Goal: Navigation & Orientation: Find specific page/section

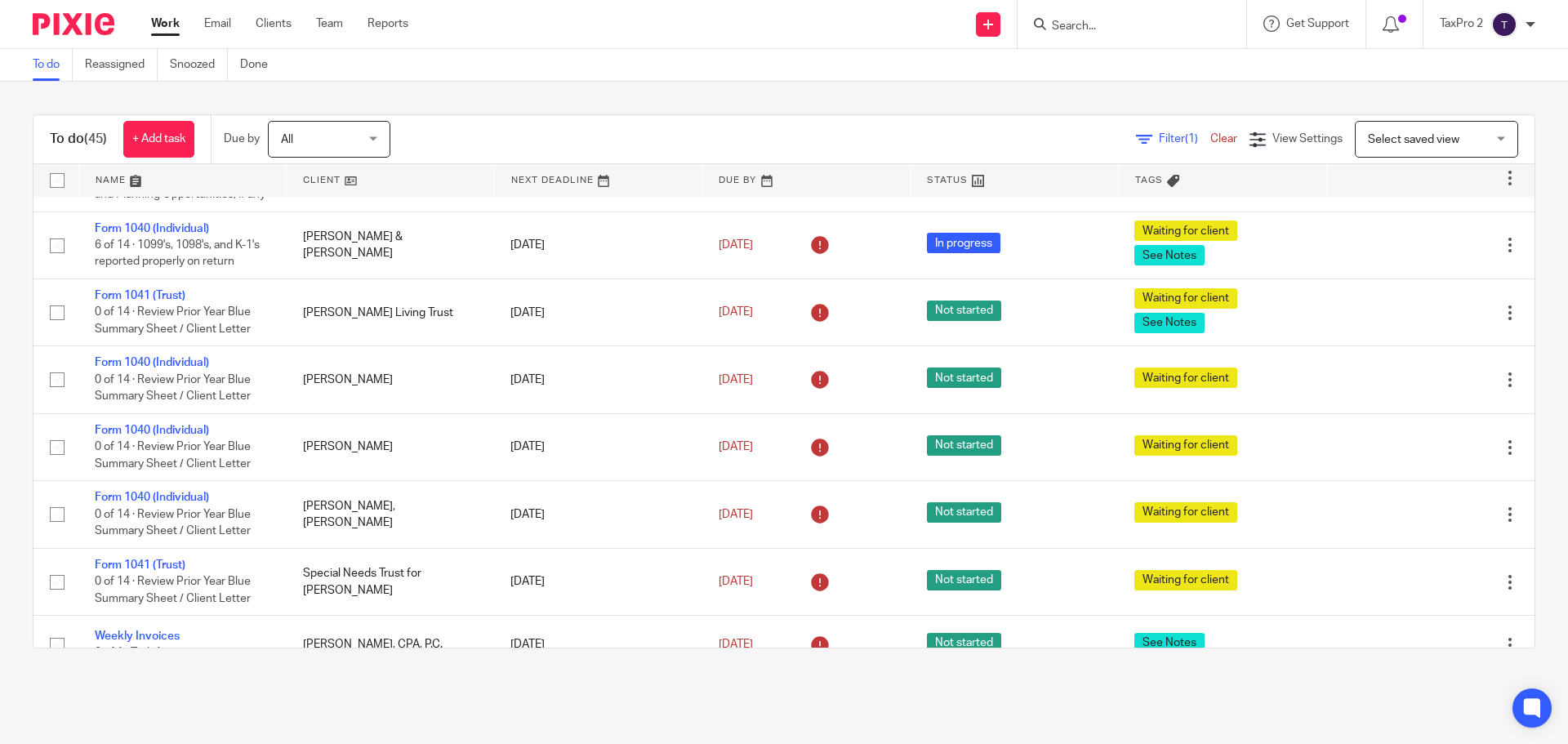
scroll to position [2920, 0]
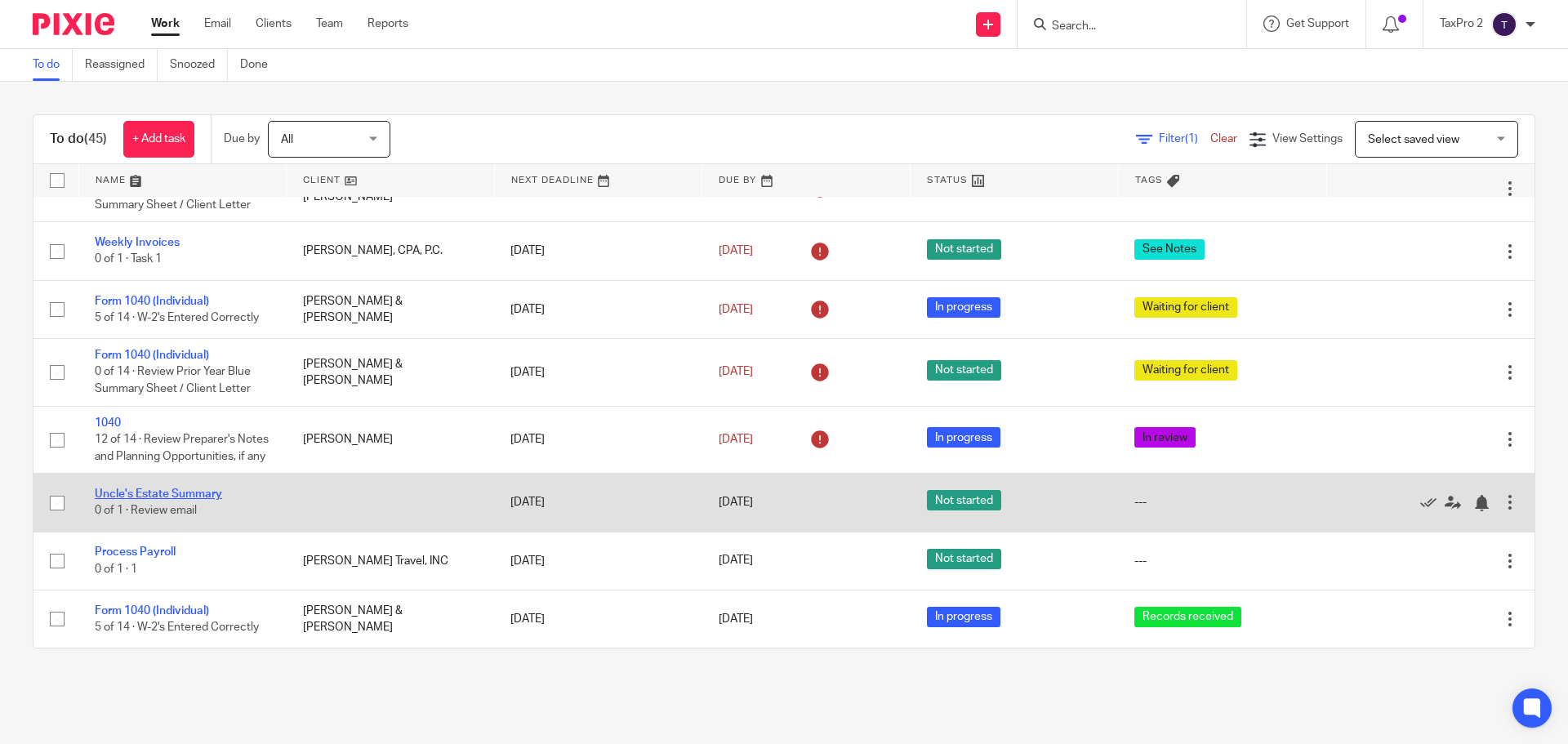
click at [174, 493] on link "Uncle's Estate Summary" at bounding box center [158, 494] width 128 height 12
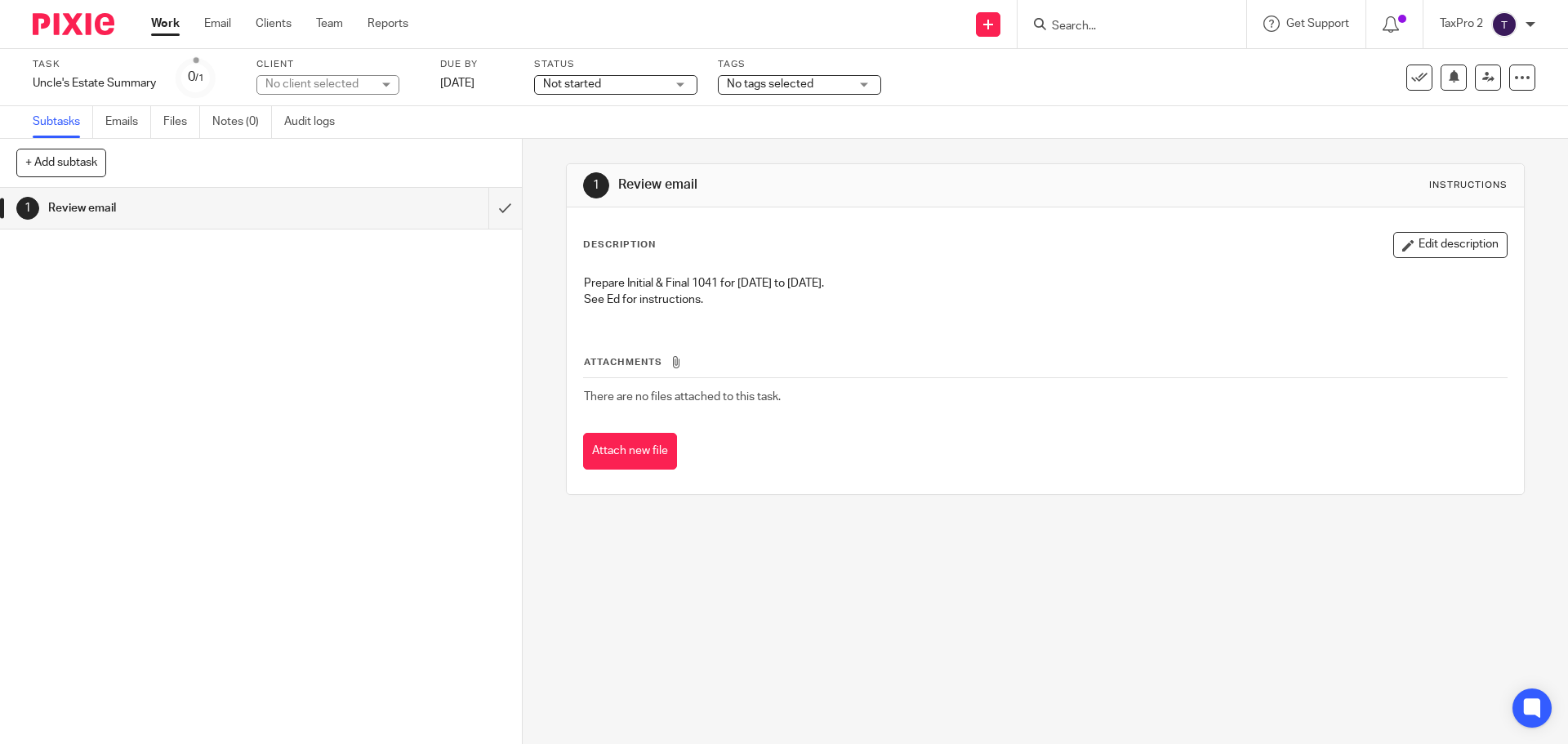
click at [158, 22] on link "Work" at bounding box center [166, 23] width 29 height 16
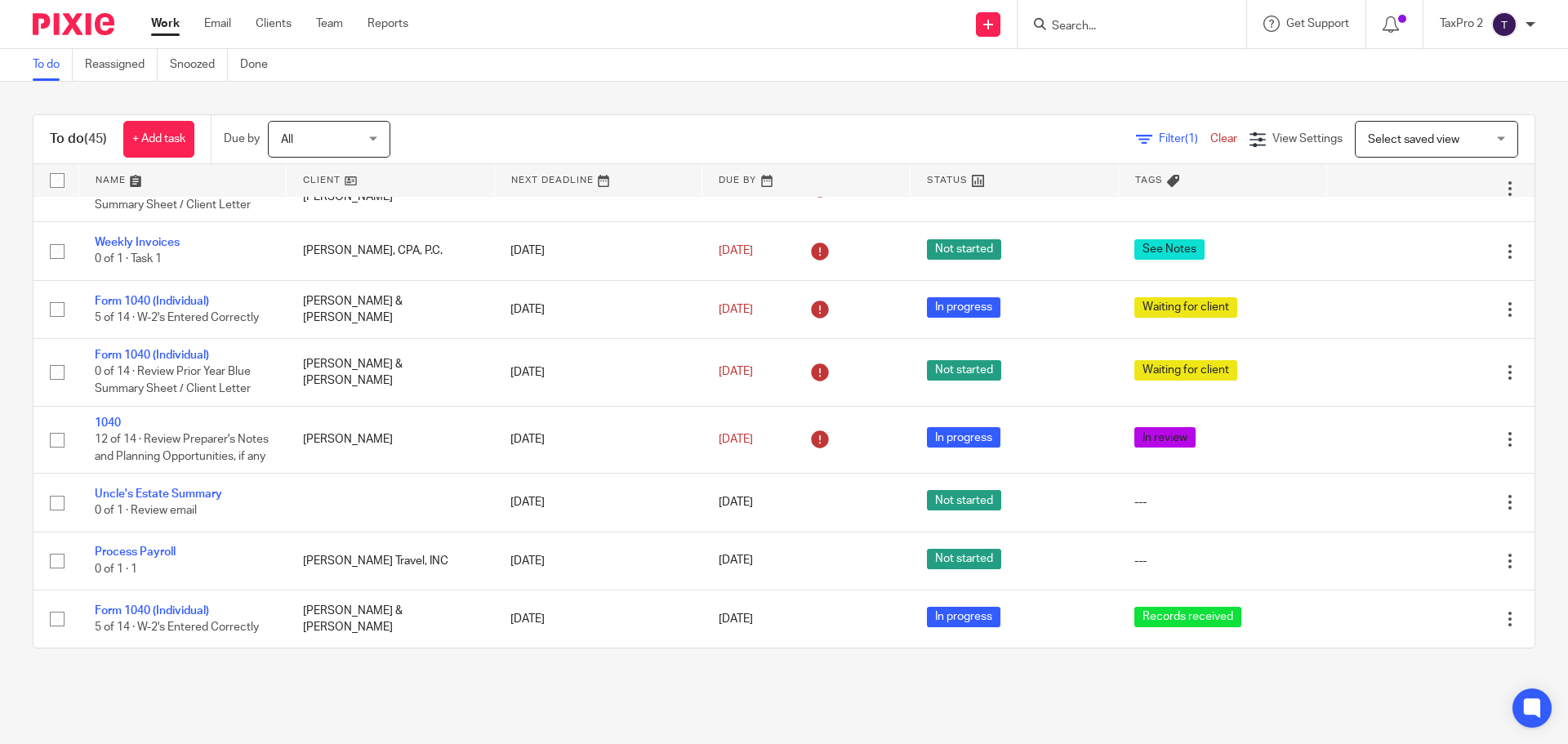
scroll to position [2920, 0]
click at [383, 189] on link at bounding box center [390, 180] width 207 height 33
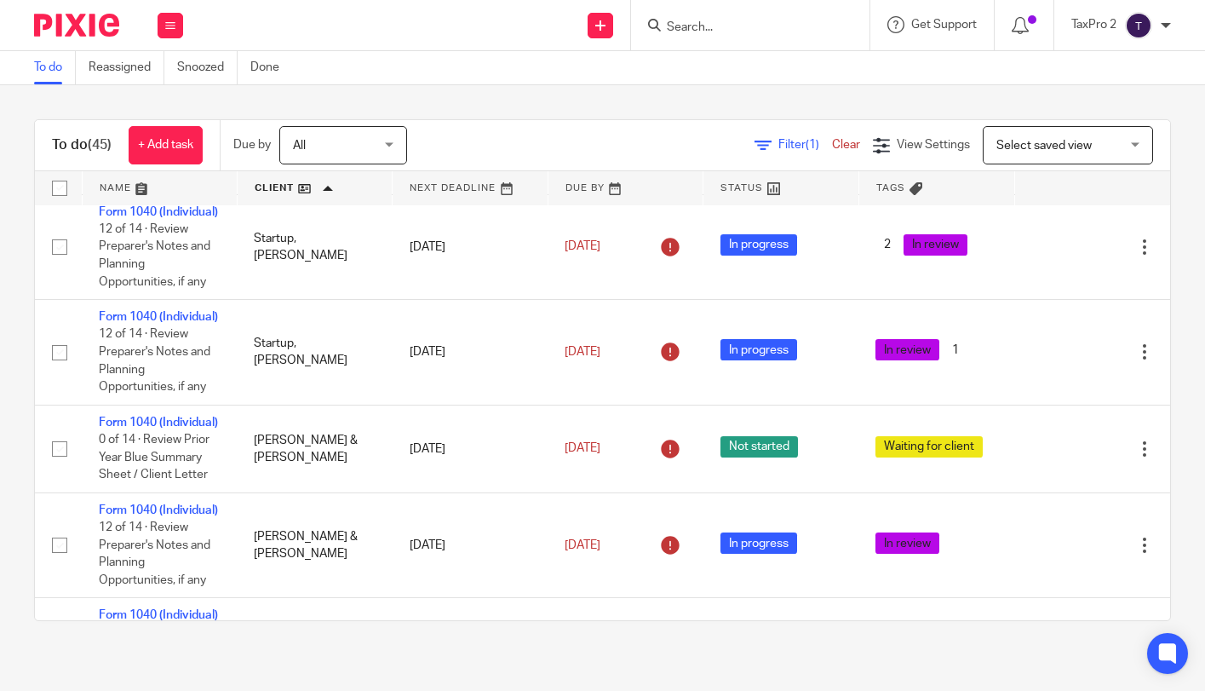
scroll to position [3557, 0]
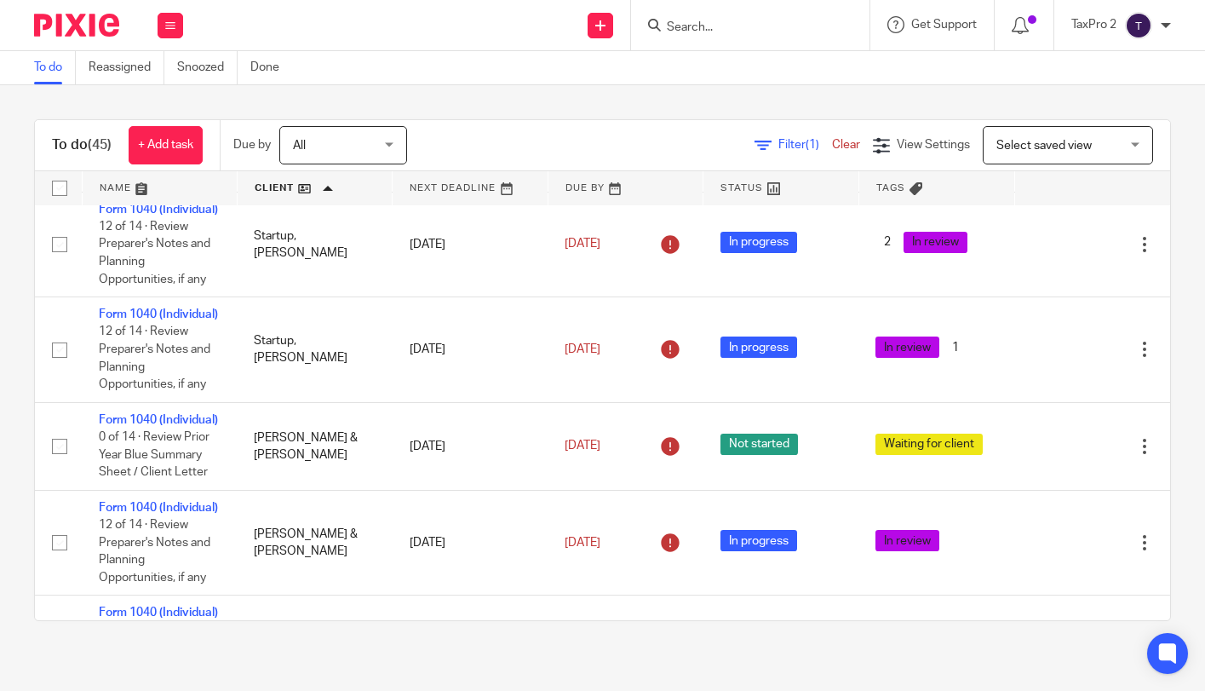
click at [266, 655] on div "To do (45) + Add task Due by All All Today Tomorrow This week Next week This mo…" at bounding box center [602, 370] width 1205 height 570
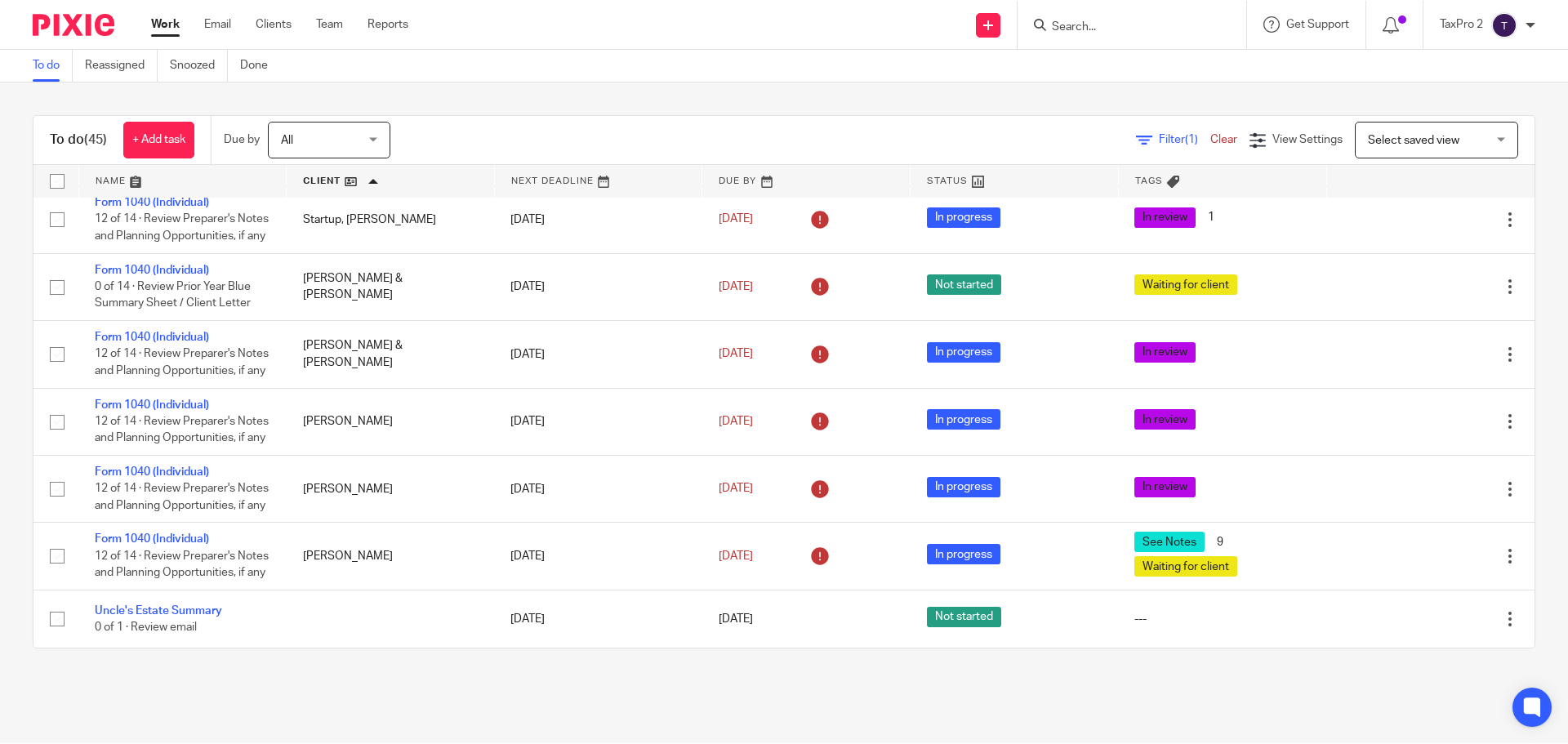
scroll to position [2920, 0]
click at [797, 184] on link at bounding box center [806, 180] width 207 height 33
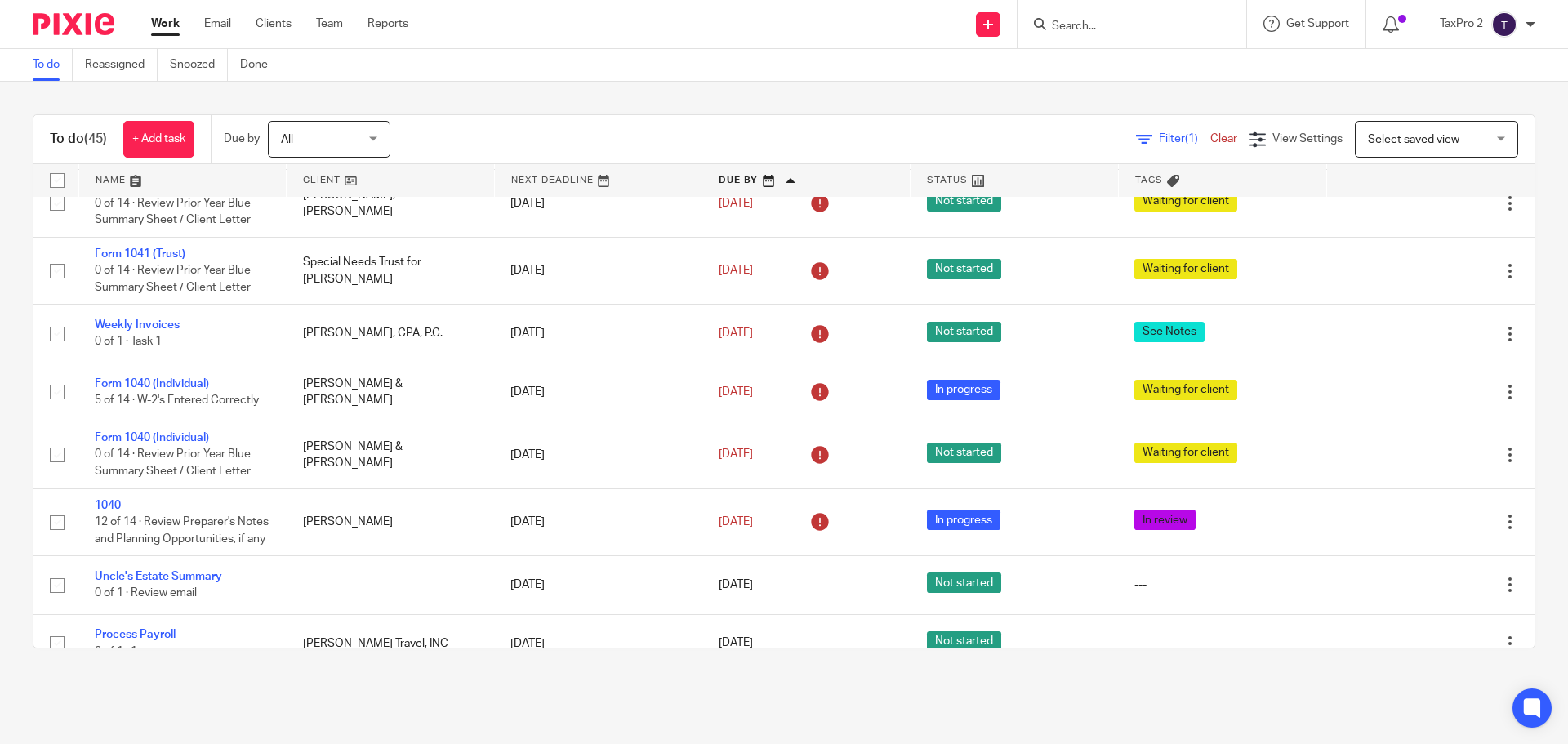
scroll to position [2920, 0]
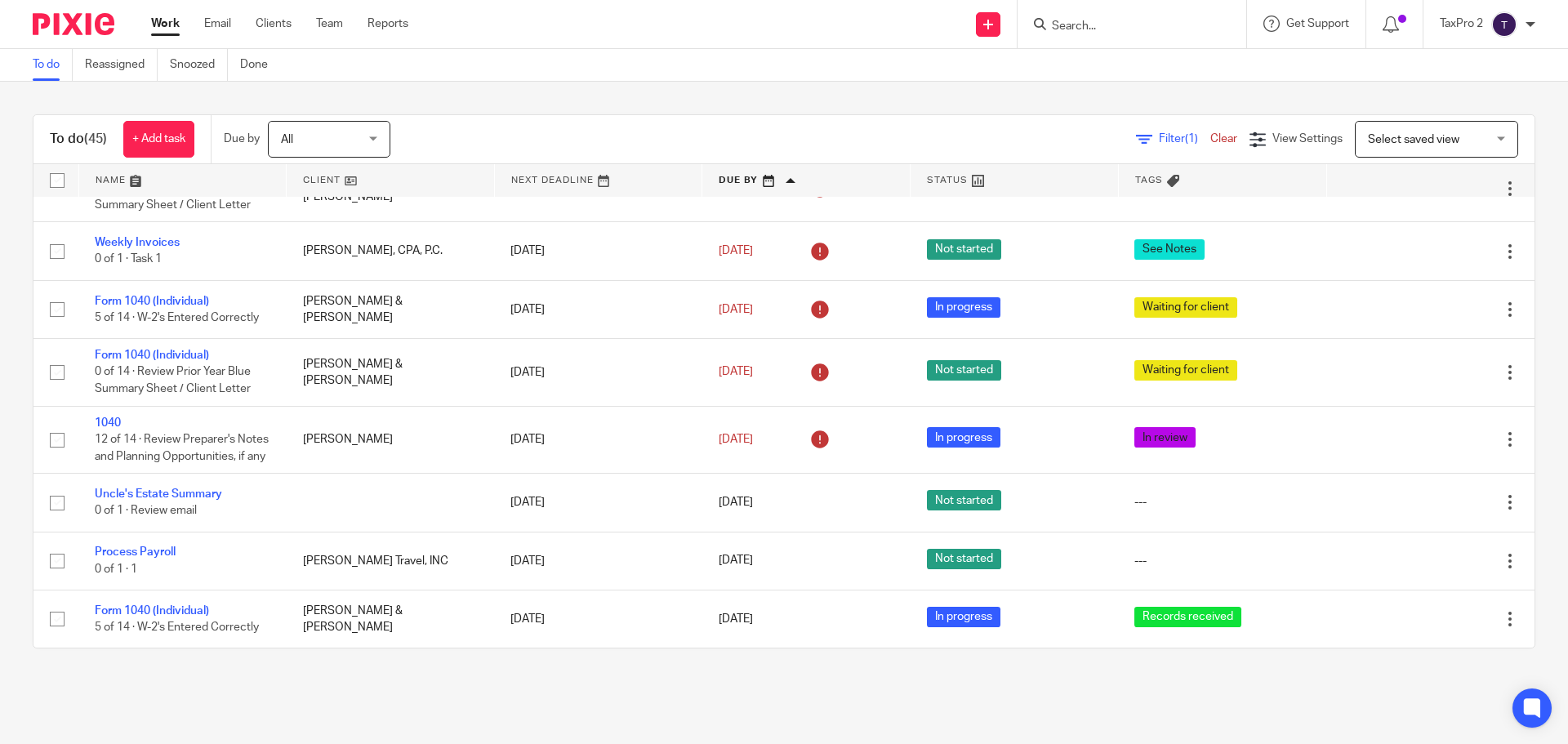
click at [377, 176] on link at bounding box center [390, 180] width 207 height 33
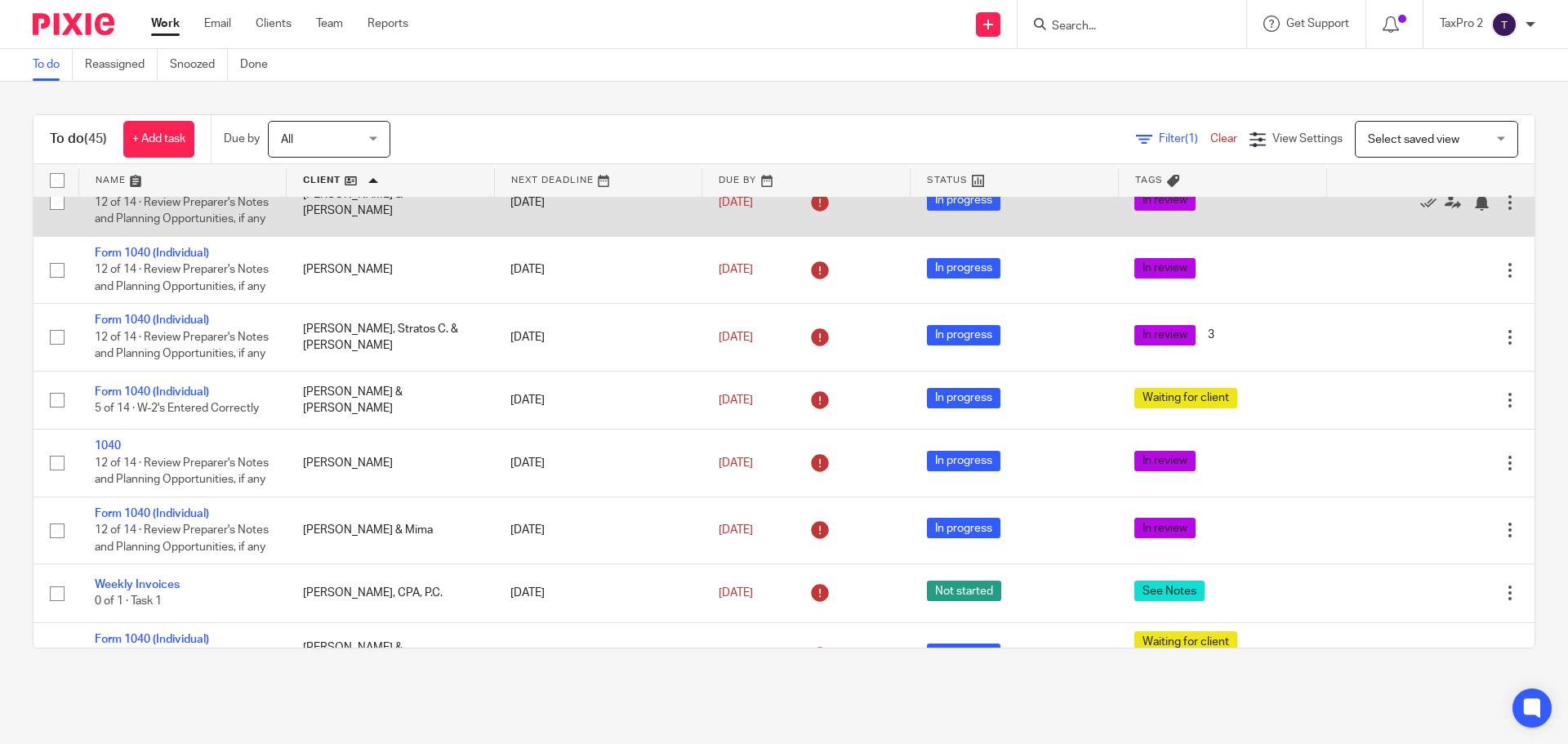
scroll to position [327, 0]
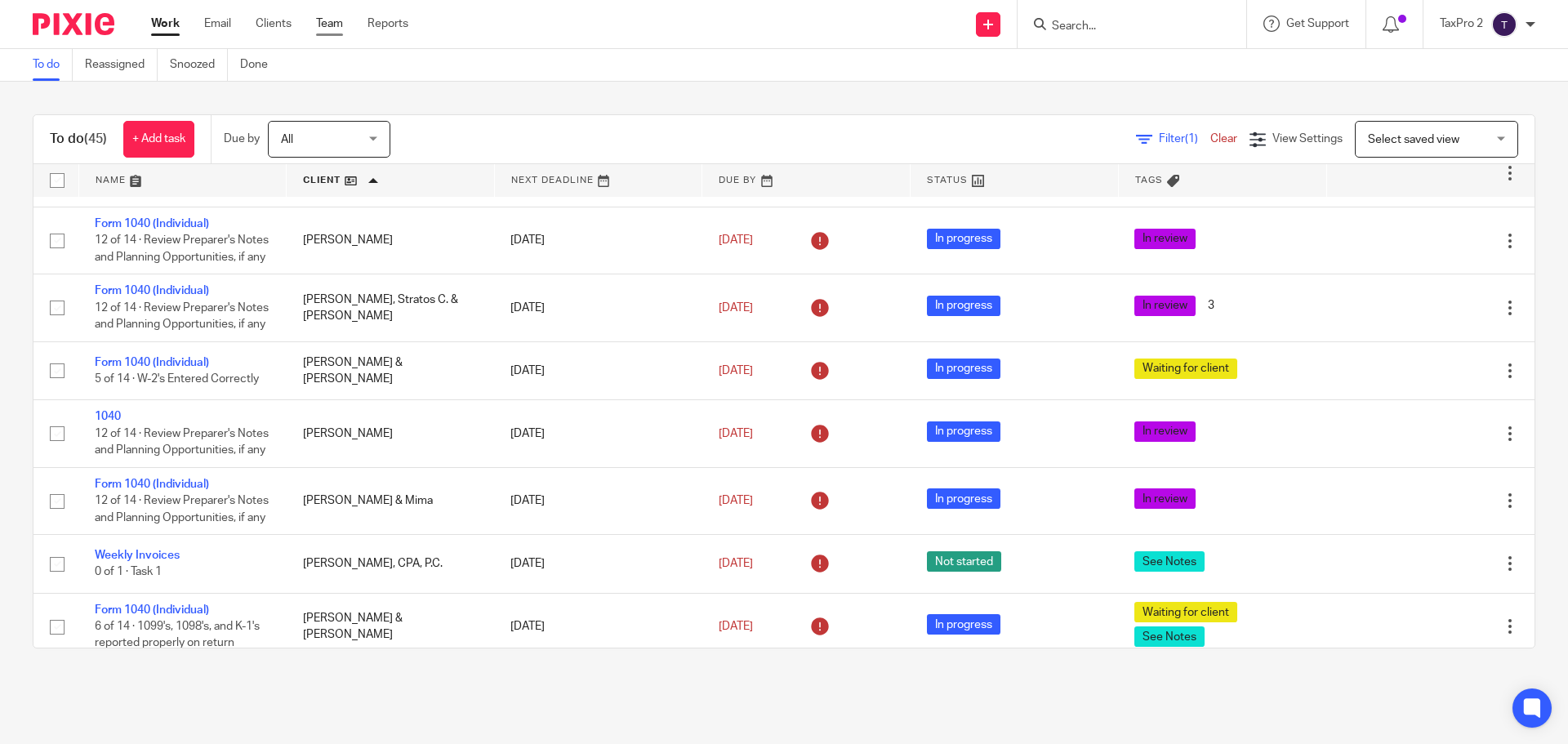
click at [322, 23] on link "Team" at bounding box center [330, 23] width 27 height 16
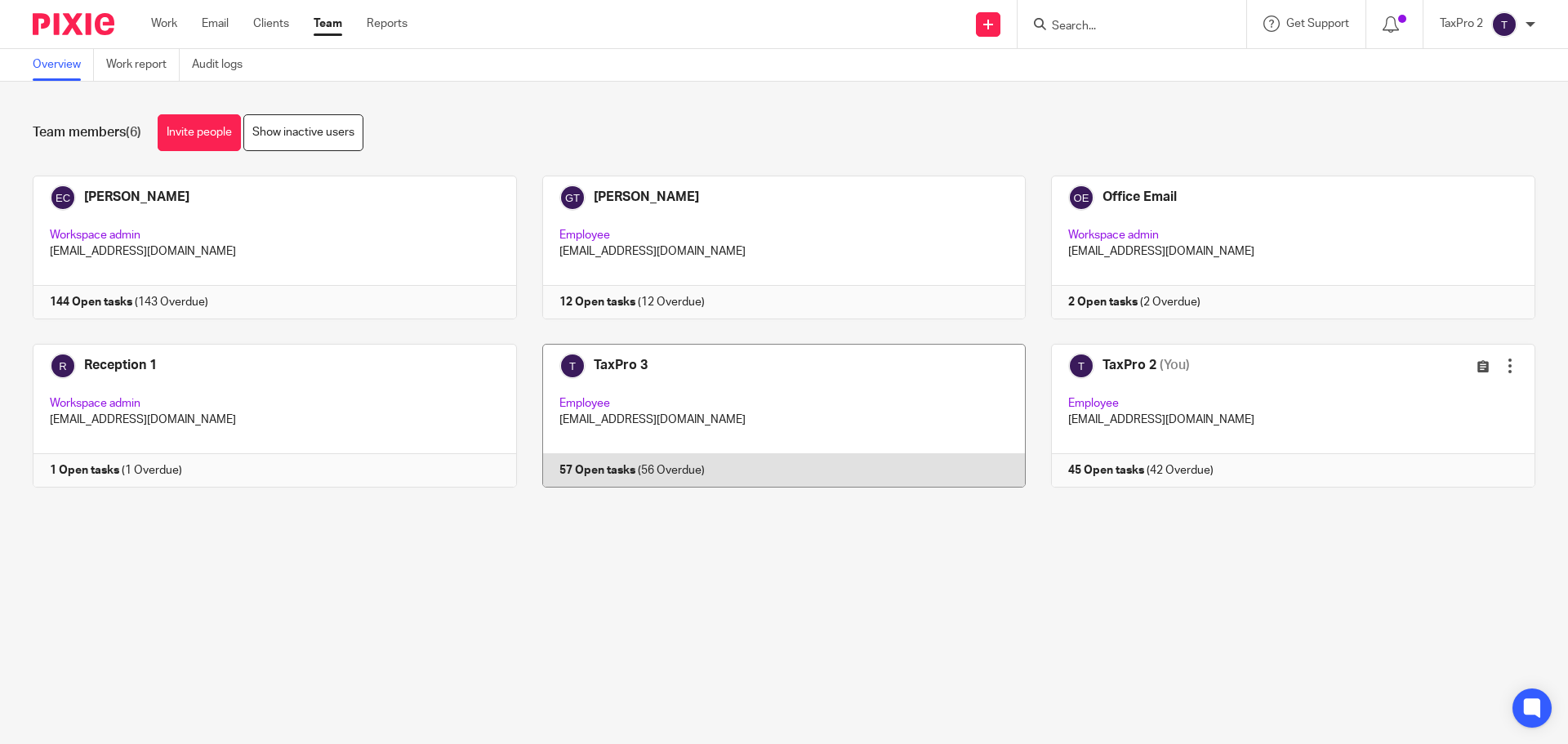
click at [681, 428] on link at bounding box center [771, 416] width 509 height 144
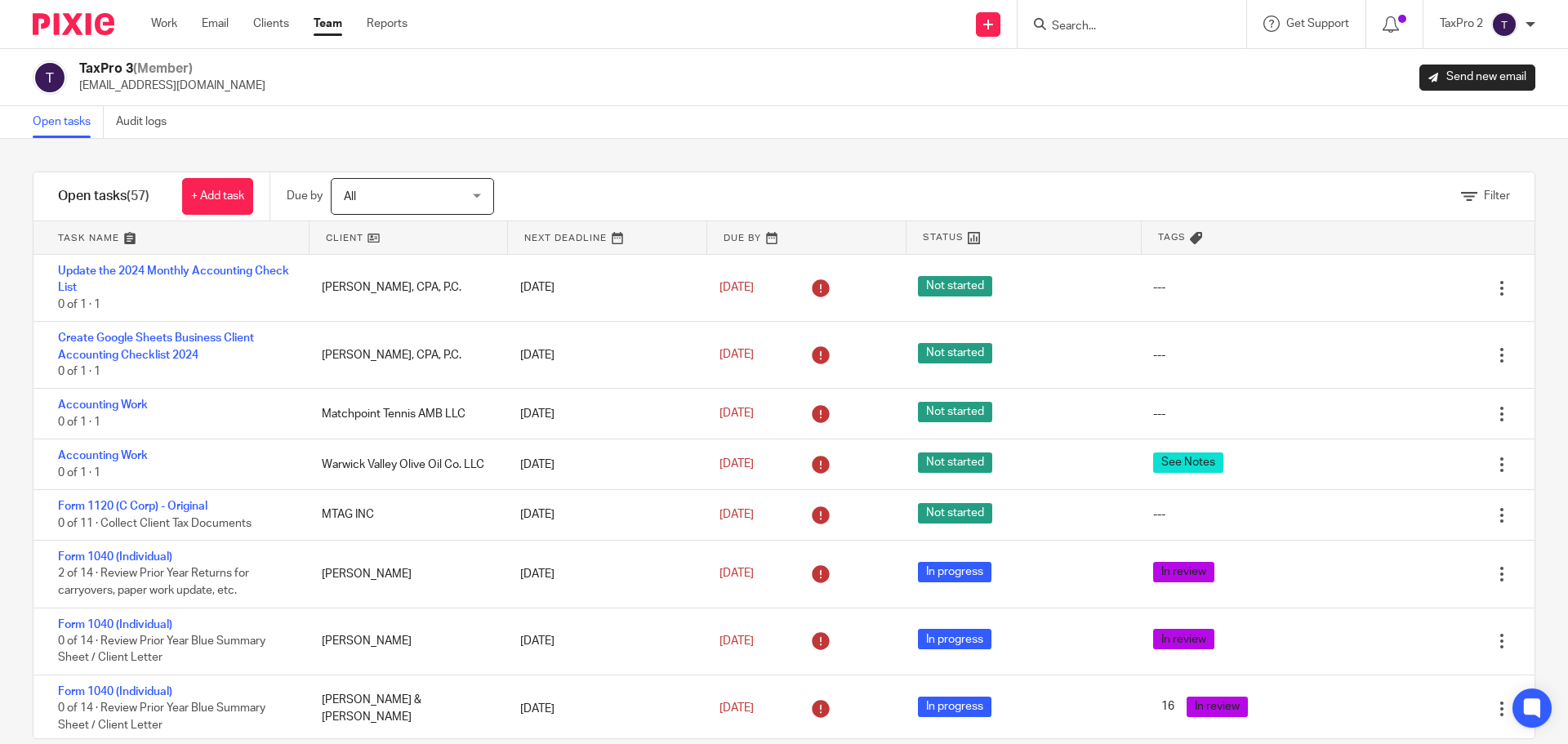
click at [404, 235] on link at bounding box center [409, 238] width 199 height 33
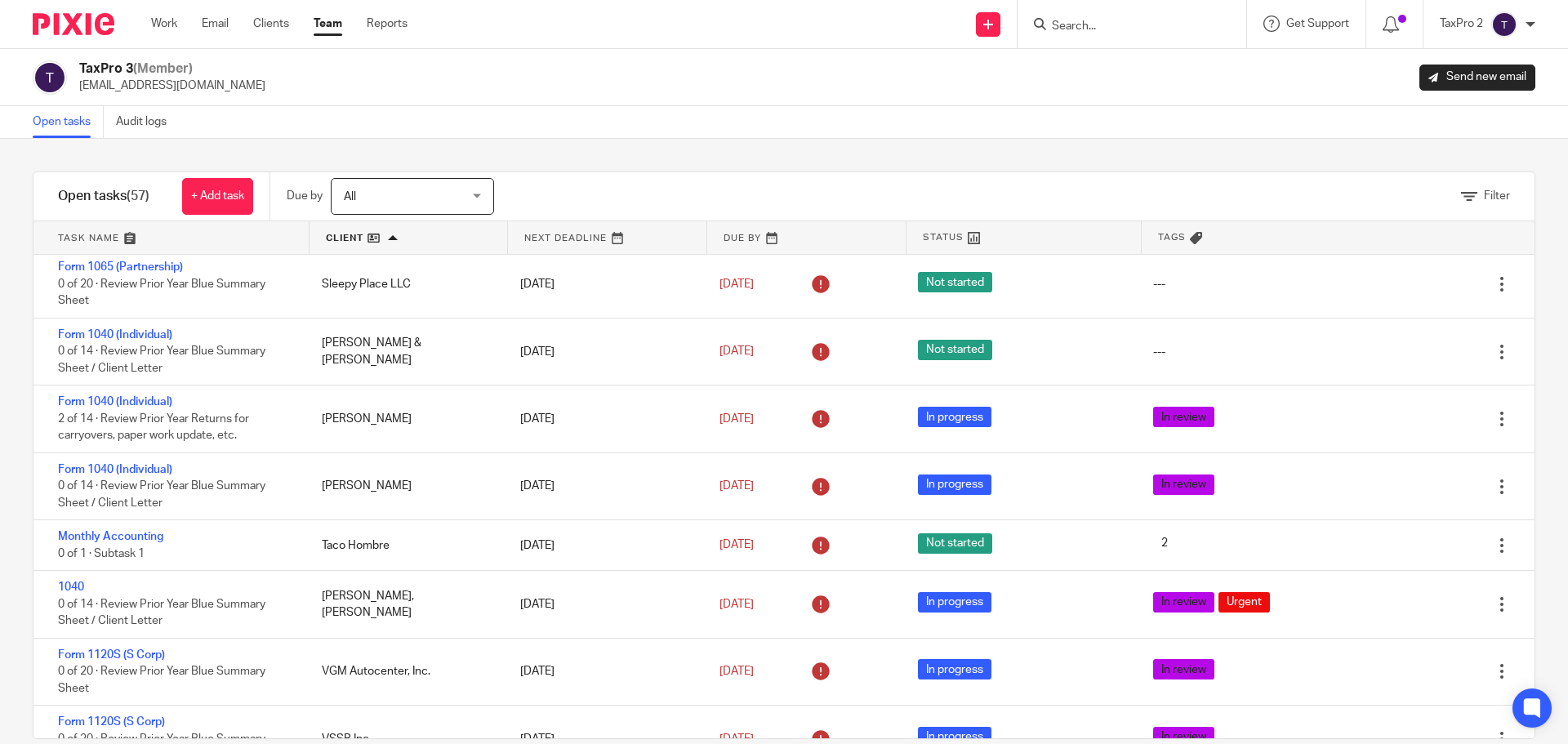
scroll to position [3169, 0]
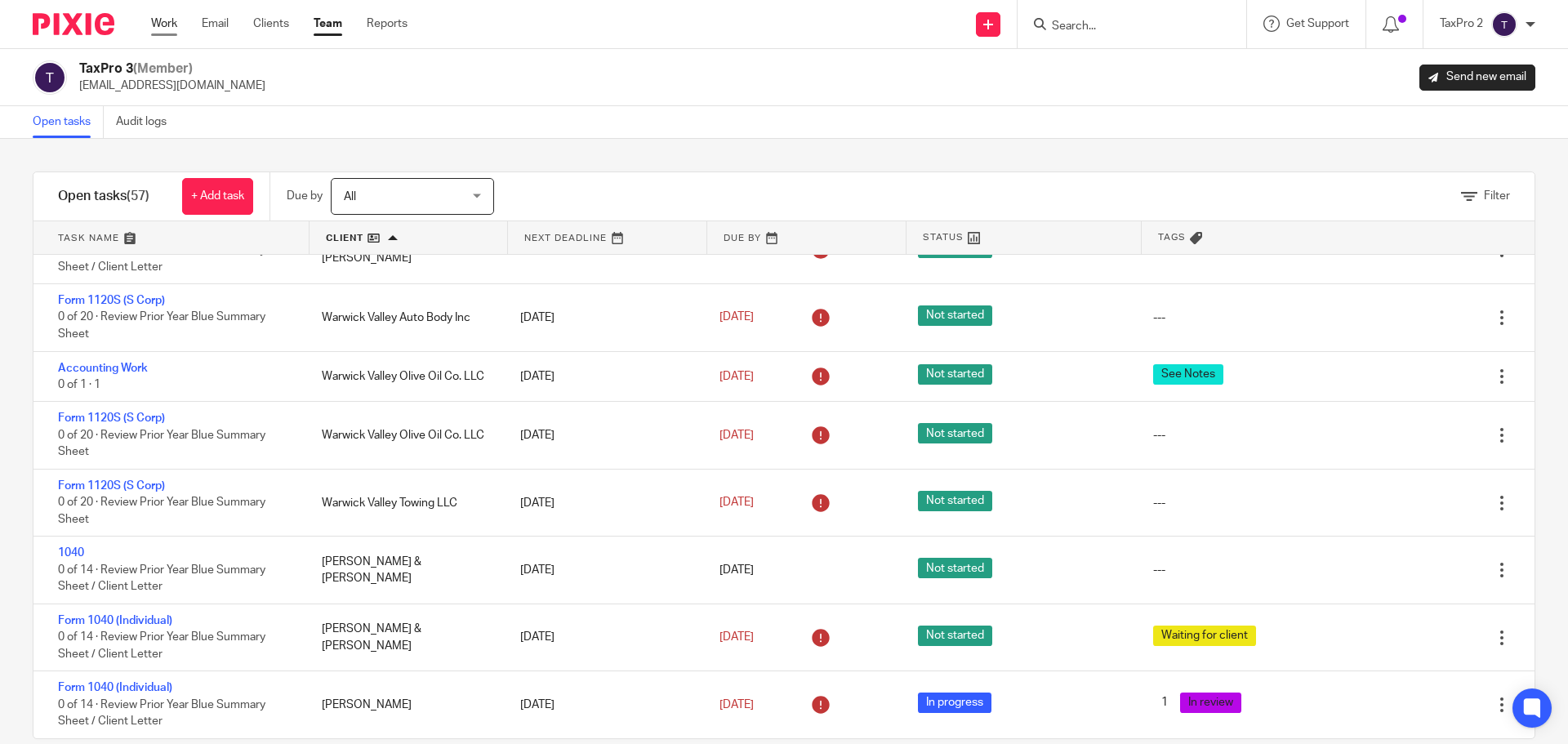
click at [173, 26] on link "Work" at bounding box center [164, 23] width 26 height 16
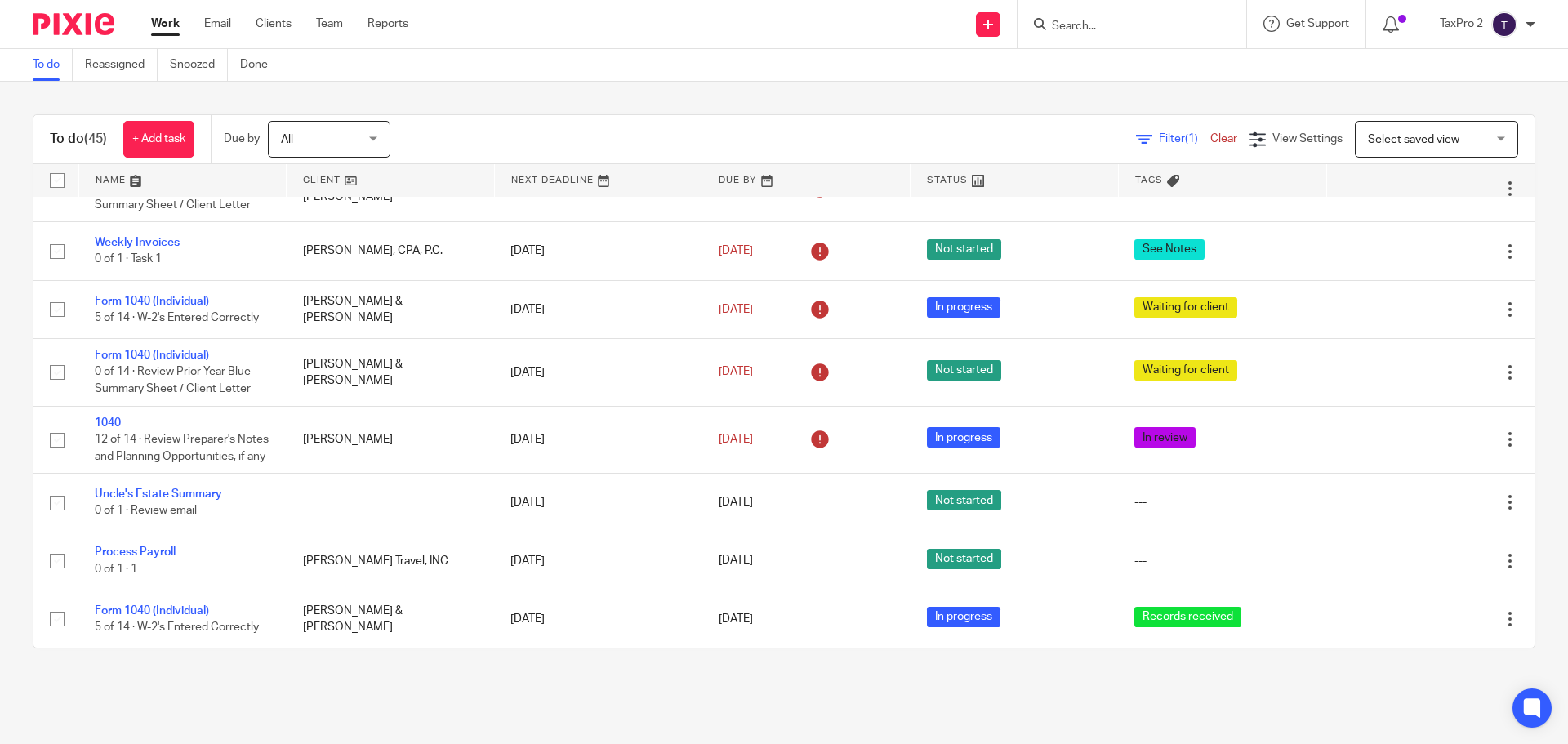
scroll to position [2920, 0]
